Goal: Task Accomplishment & Management: Use online tool/utility

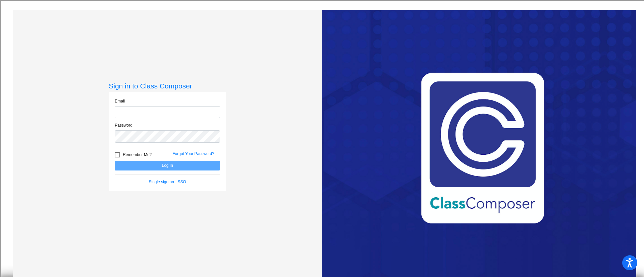
type input "[EMAIL_ADDRESS][DOMAIN_NAME]"
click at [164, 164] on button "Log In" at bounding box center [167, 166] width 105 height 10
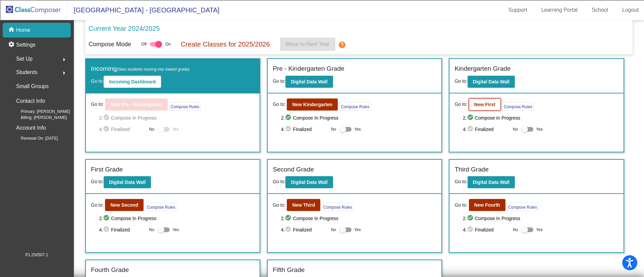
click at [479, 105] on b "New First" at bounding box center [484, 104] width 21 height 5
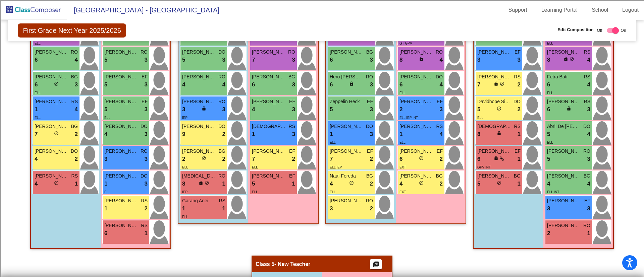
scroll to position [260, 0]
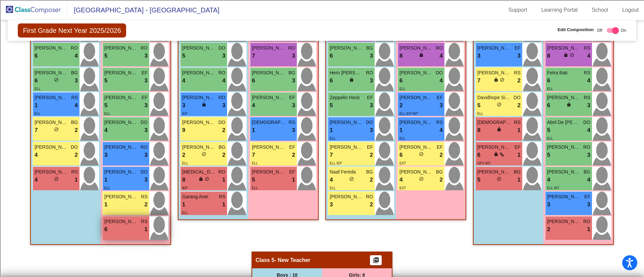
click at [130, 221] on span "[PERSON_NAME]" at bounding box center [121, 221] width 34 height 7
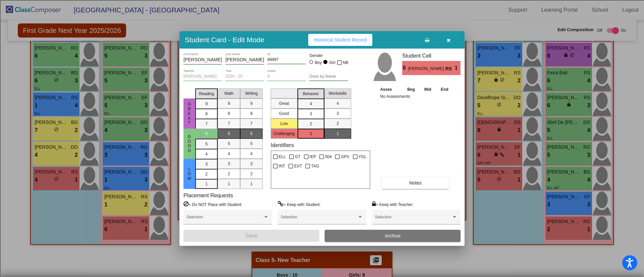
click at [442, 65] on span "[PERSON_NAME]" at bounding box center [426, 68] width 37 height 7
click at [453, 68] on span "RS" at bounding box center [449, 68] width 9 height 7
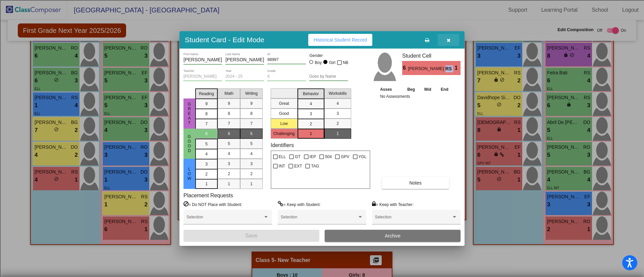
click at [445, 38] on button "button" at bounding box center [448, 40] width 21 height 12
